Goal: Transaction & Acquisition: Book appointment/travel/reservation

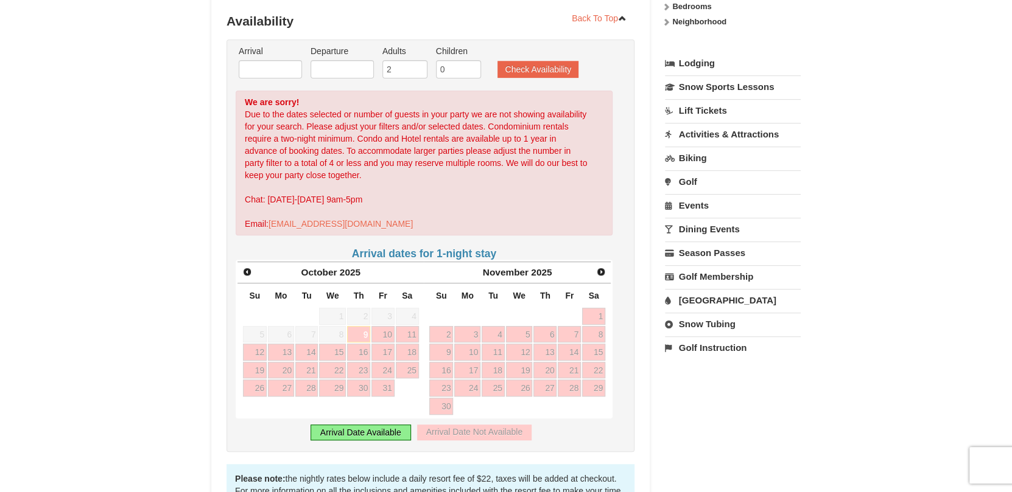
scroll to position [243, 0]
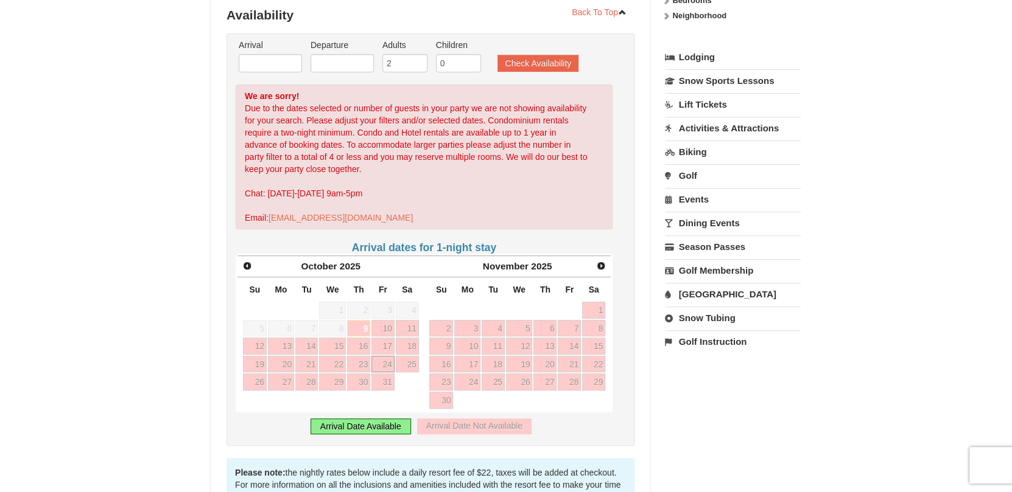
click at [383, 360] on link "24" at bounding box center [382, 364] width 23 height 17
type input "[DATE]"
click at [402, 358] on link "25" at bounding box center [407, 364] width 23 height 17
type input "[DATE]"
click at [534, 63] on button "Check Availability" at bounding box center [537, 63] width 81 height 17
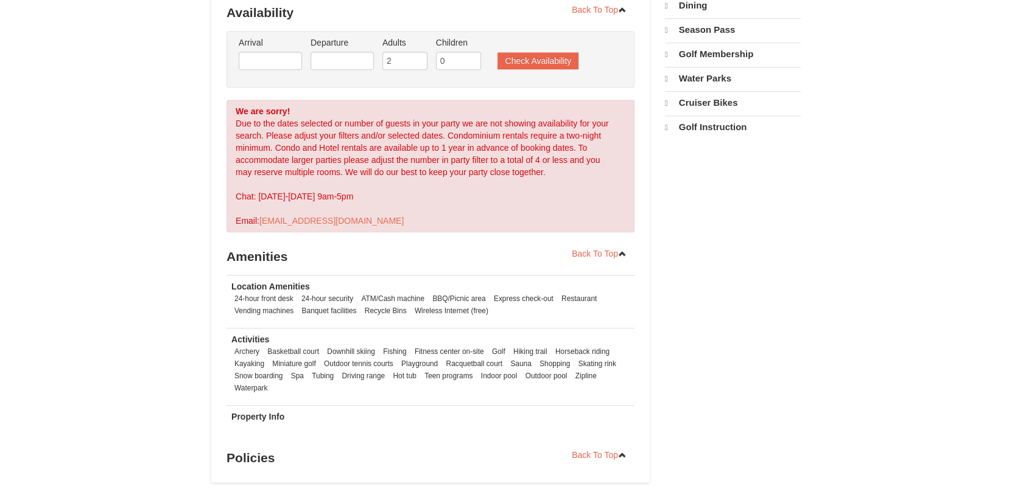
scroll to position [246, 0]
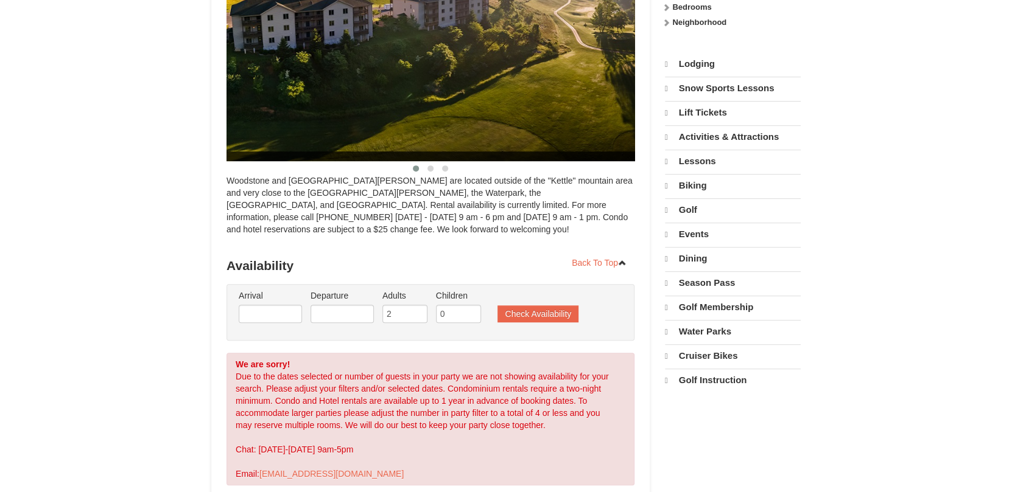
select select "10"
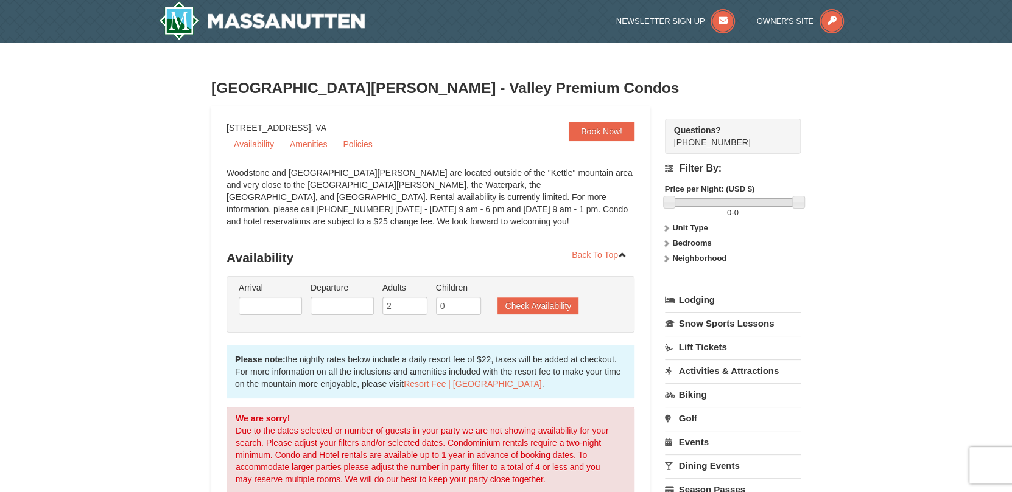
scroll to position [0, 0]
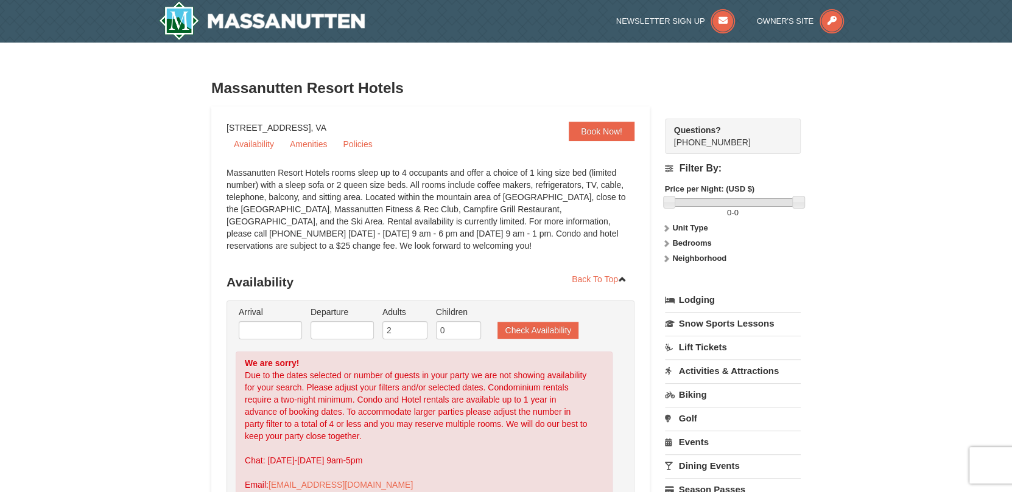
click at [686, 242] on strong "Bedrooms" at bounding box center [691, 243] width 39 height 9
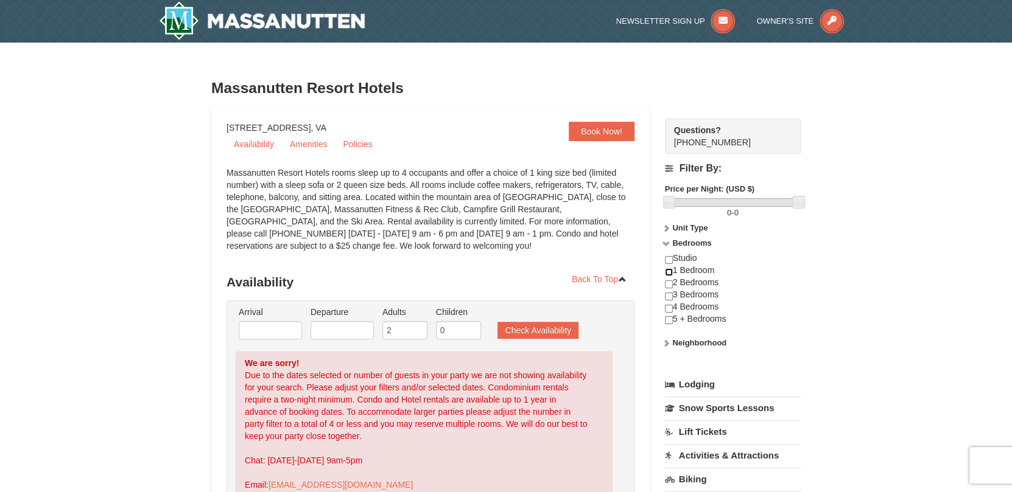
click at [669, 273] on input "checkbox" at bounding box center [669, 272] width 8 height 8
checkbox input "true"
